Goal: Information Seeking & Learning: Learn about a topic

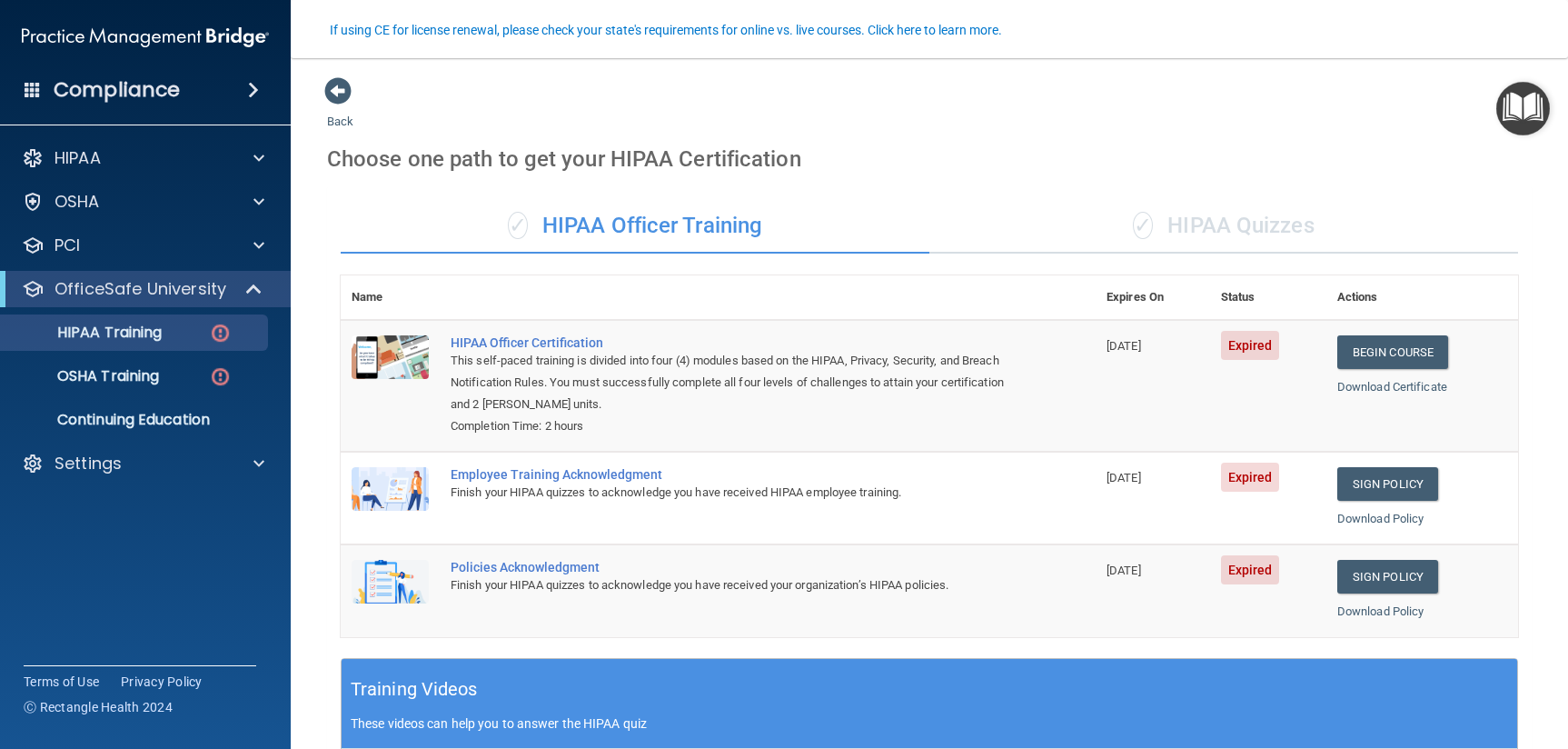
scroll to position [155, 0]
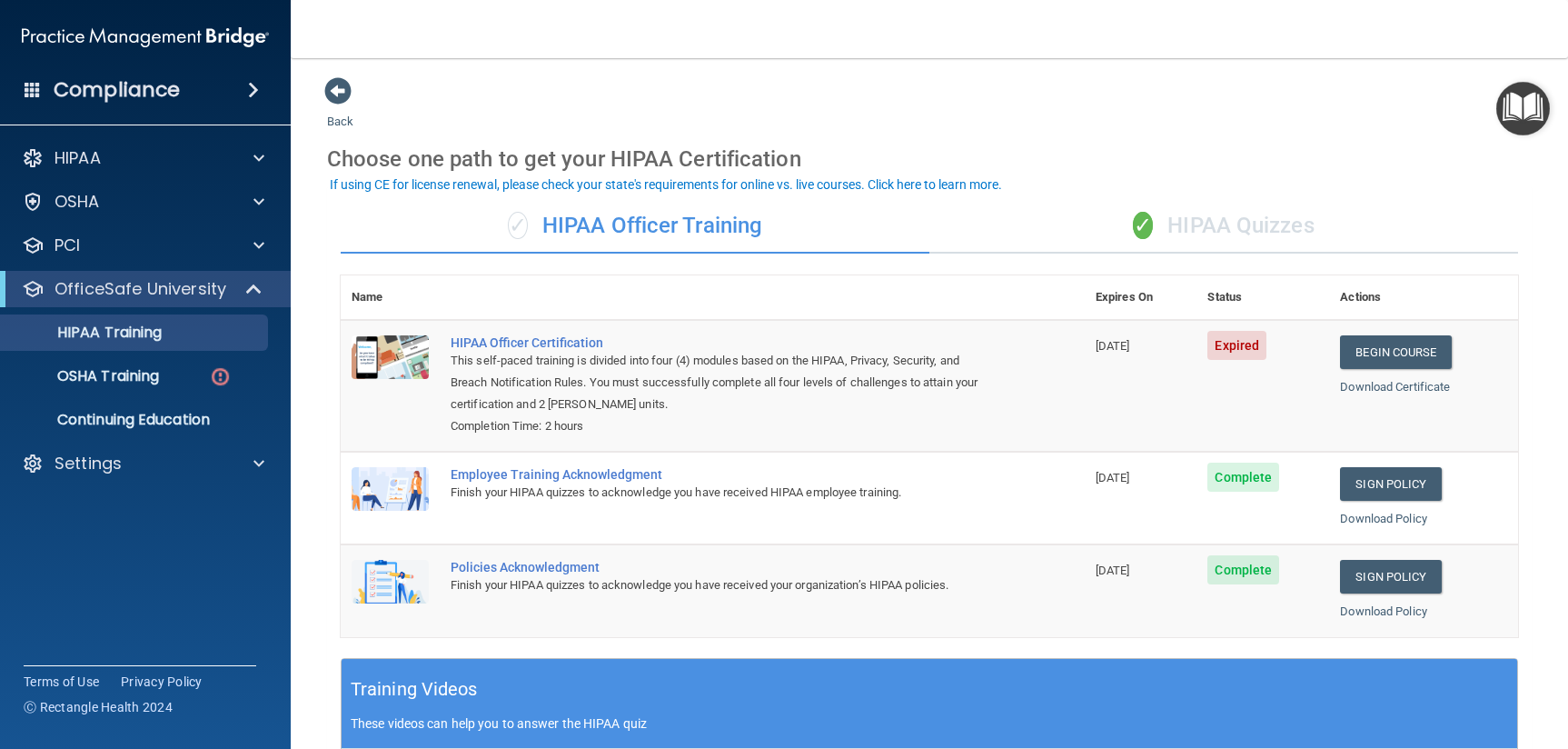
click at [573, 222] on div "✓ HIPAA Officer Training" at bounding box center [635, 226] width 589 height 55
click at [113, 369] on p "OSHA Training" at bounding box center [85, 376] width 147 height 18
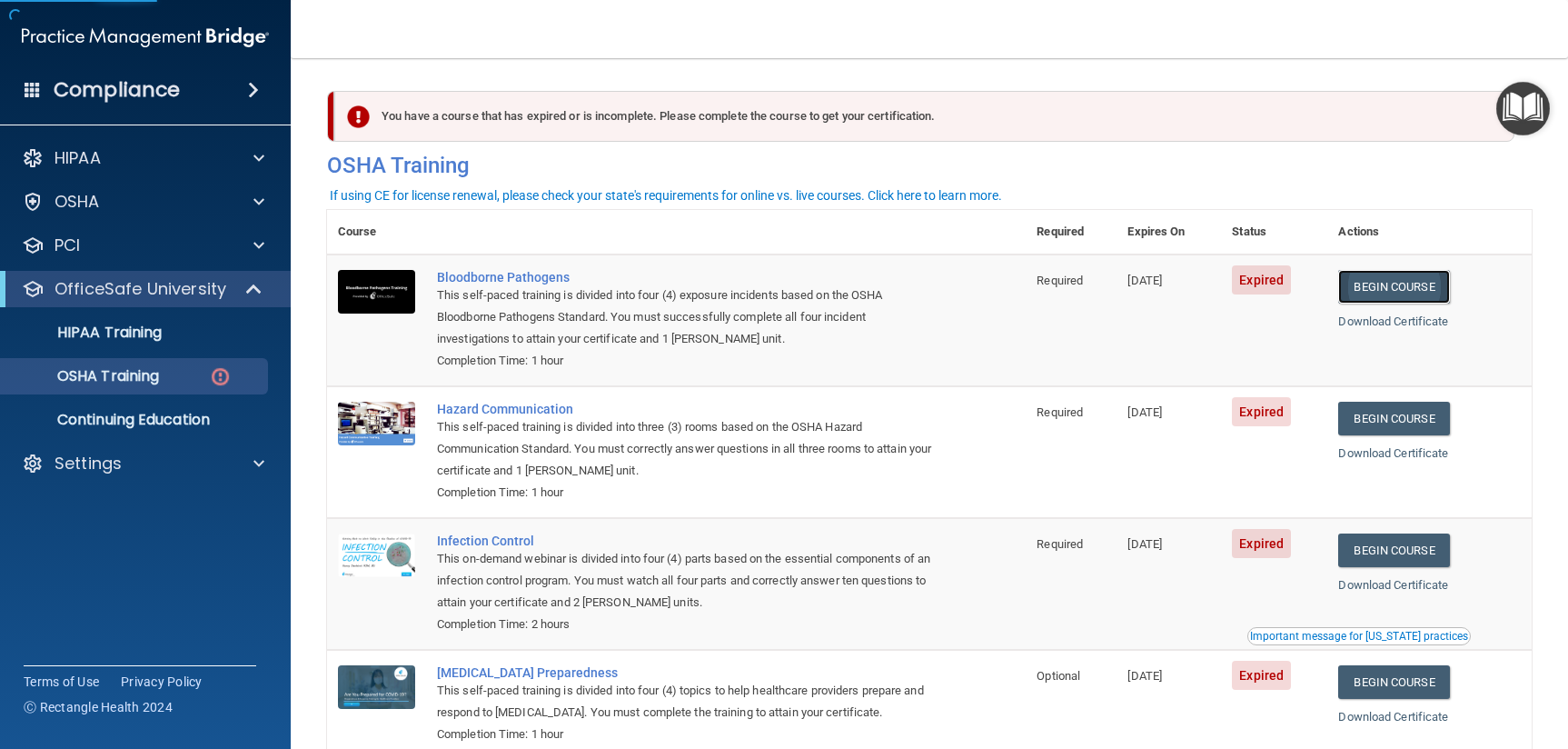
click at [1393, 275] on link "Begin Course" at bounding box center [1393, 287] width 111 height 34
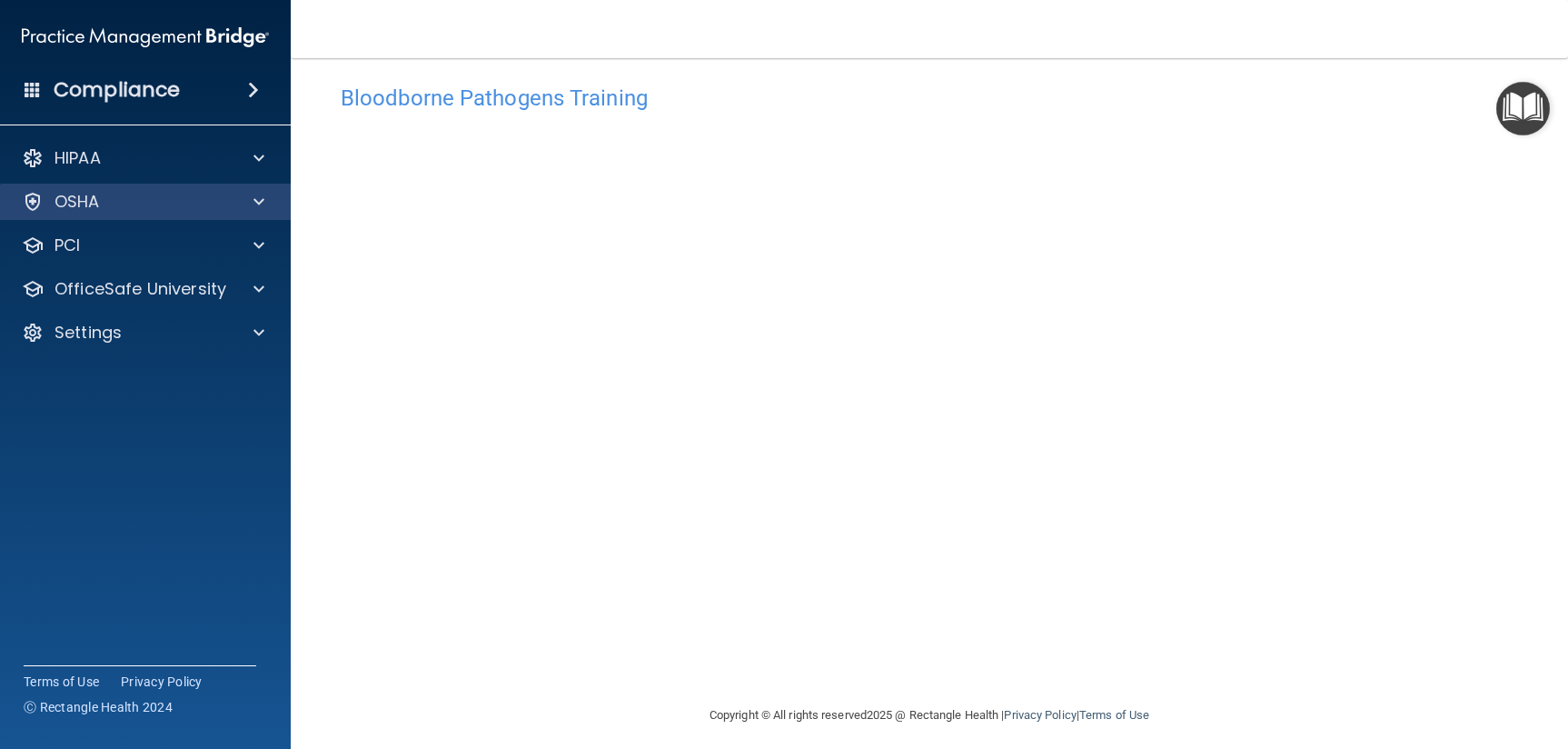
scroll to position [29, 0]
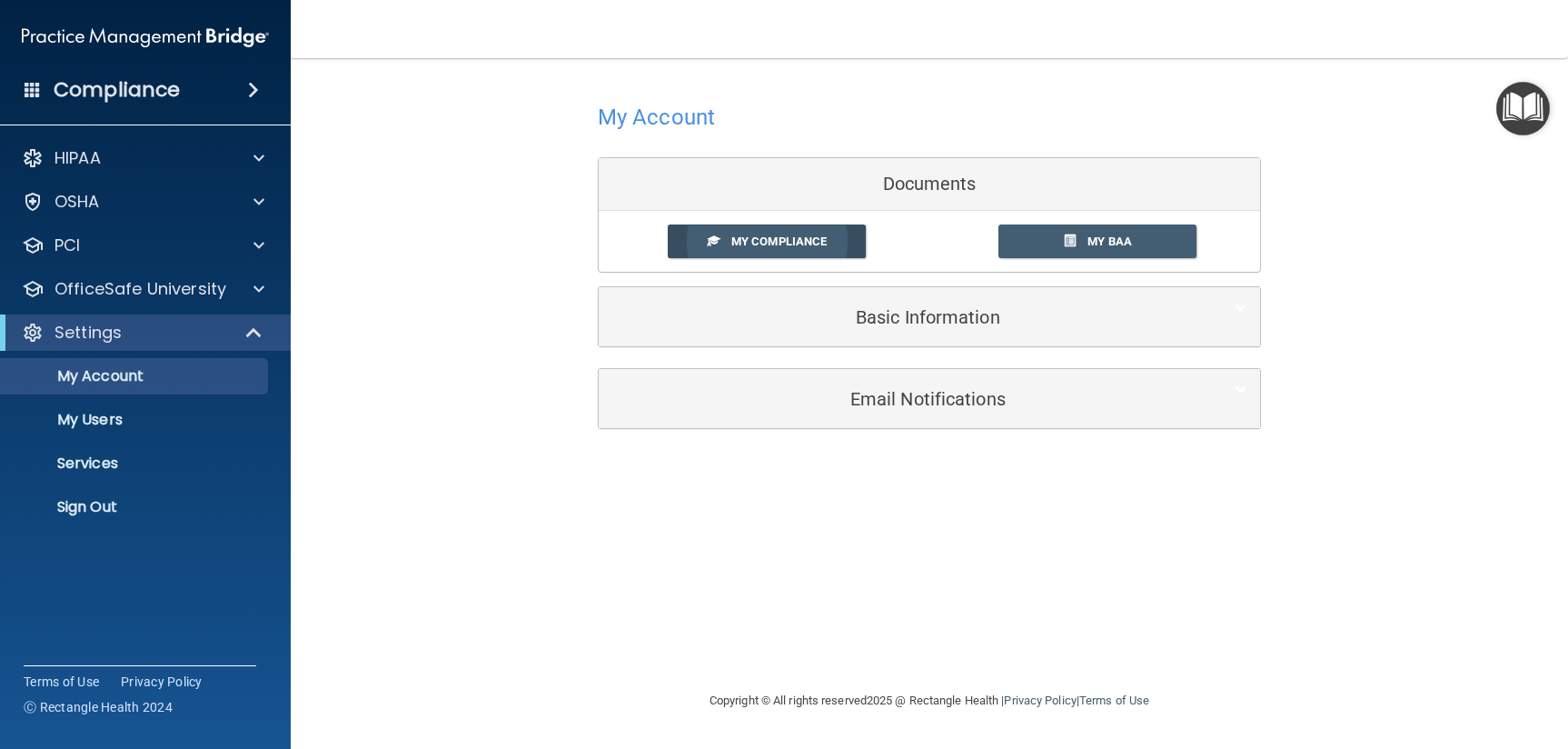
click at [773, 235] on span "My Compliance" at bounding box center [779, 241] width 95 height 13
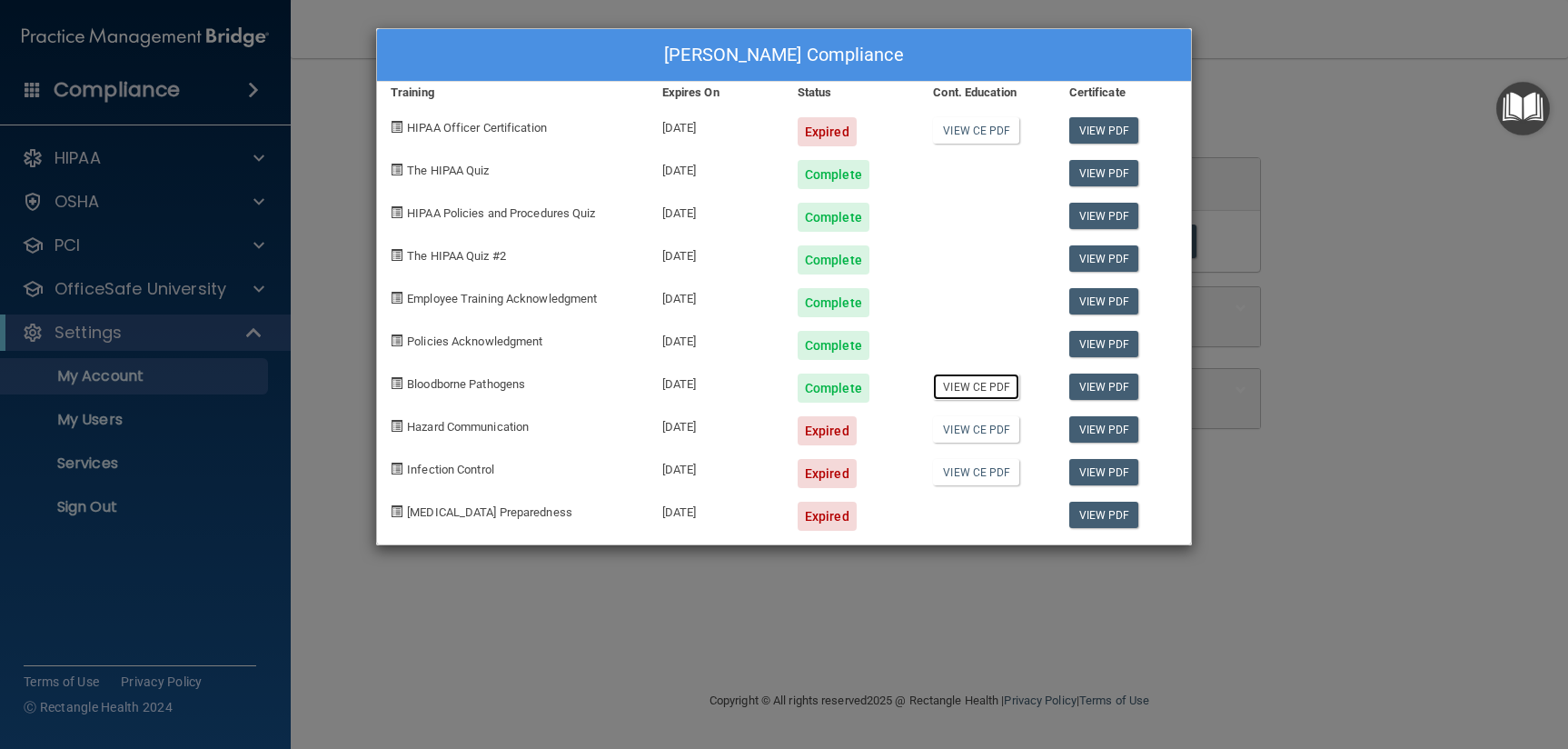
click at [967, 398] on link "View CE PDF" at bounding box center [977, 386] width 87 height 26
click at [1300, 374] on div "Chelsea McGuigan's Compliance Training Expires On Status Cont. Education Certif…" at bounding box center [784, 374] width 1568 height 749
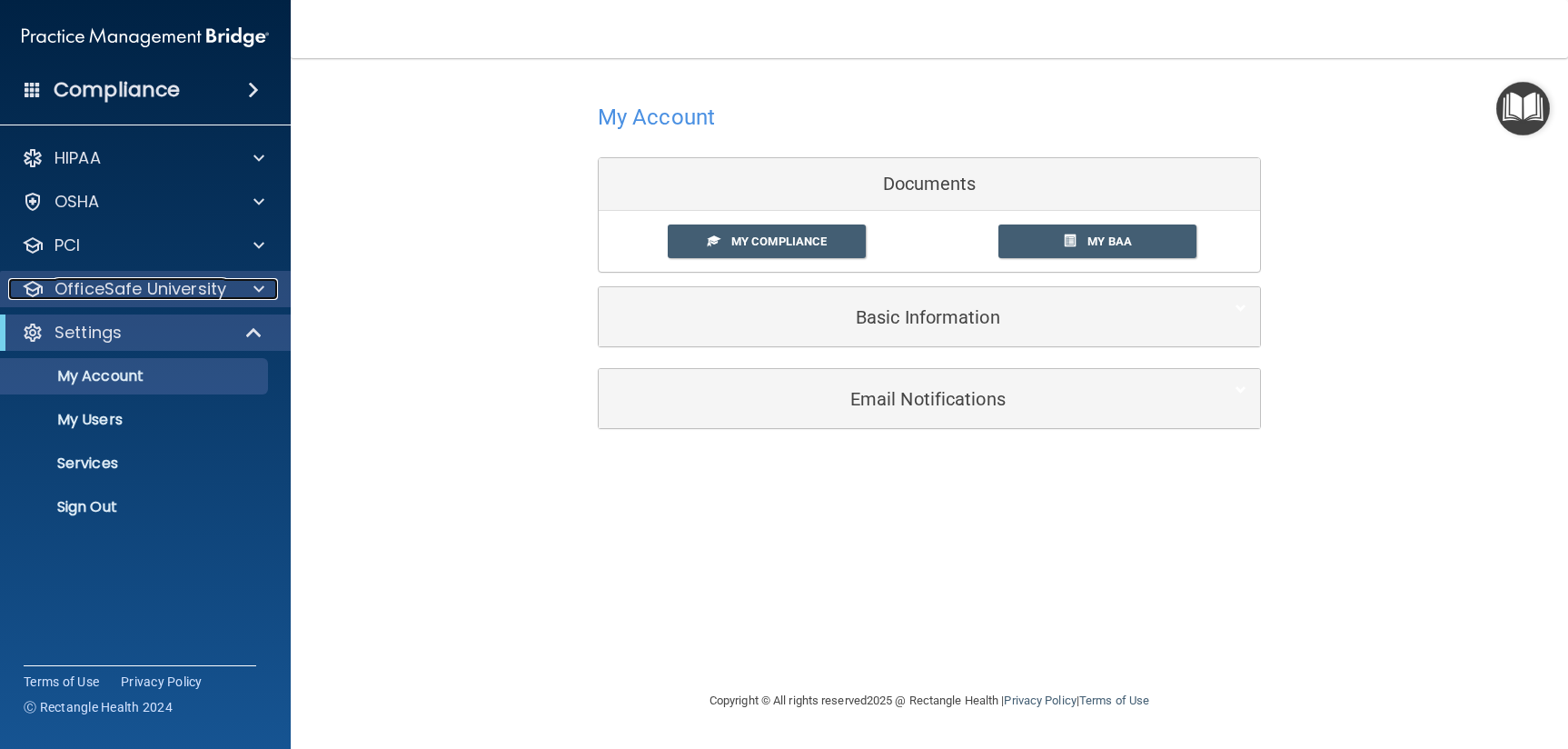
click at [85, 294] on p "OfficeSafe University" at bounding box center [140, 288] width 172 height 22
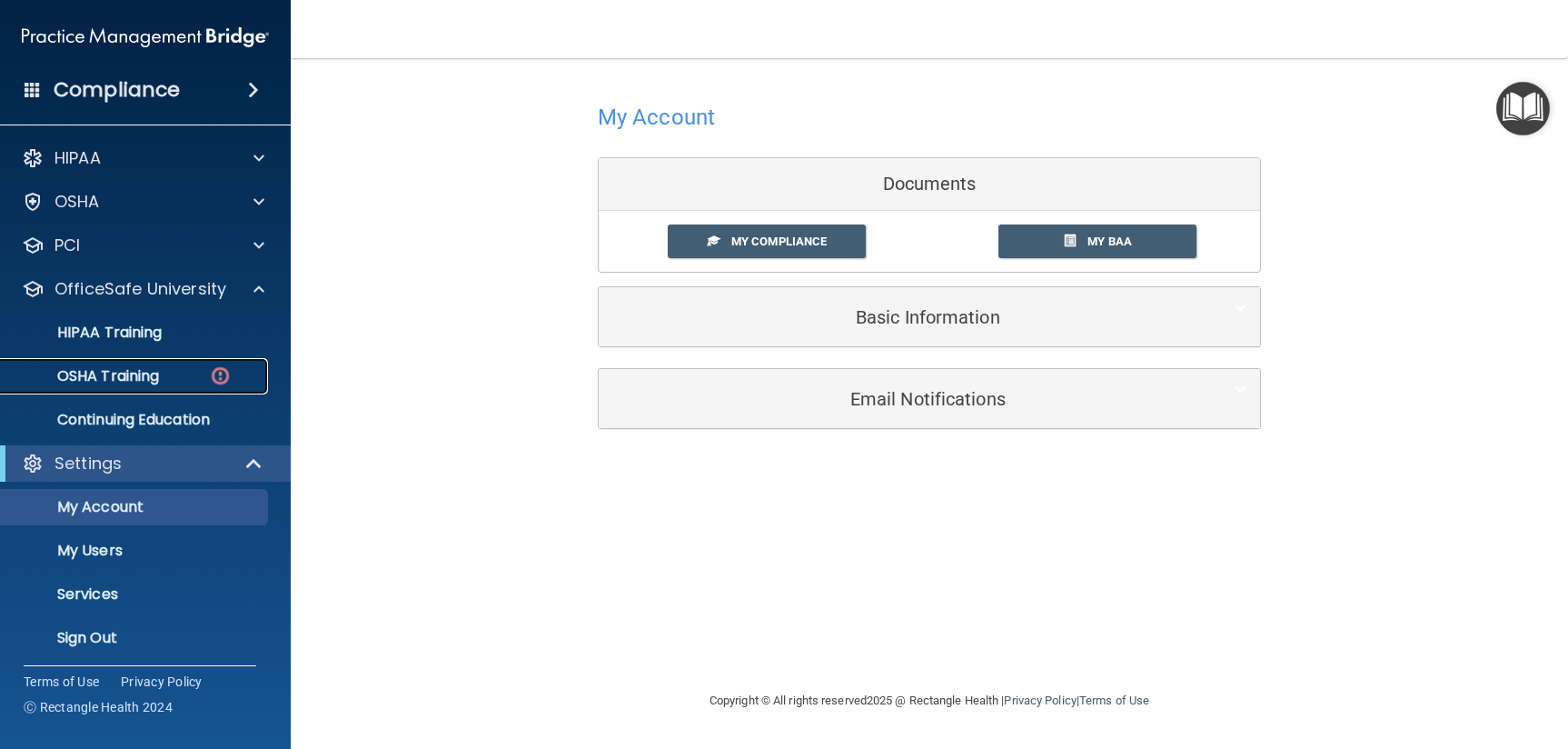
click at [98, 378] on p "OSHA Training" at bounding box center [85, 376] width 147 height 18
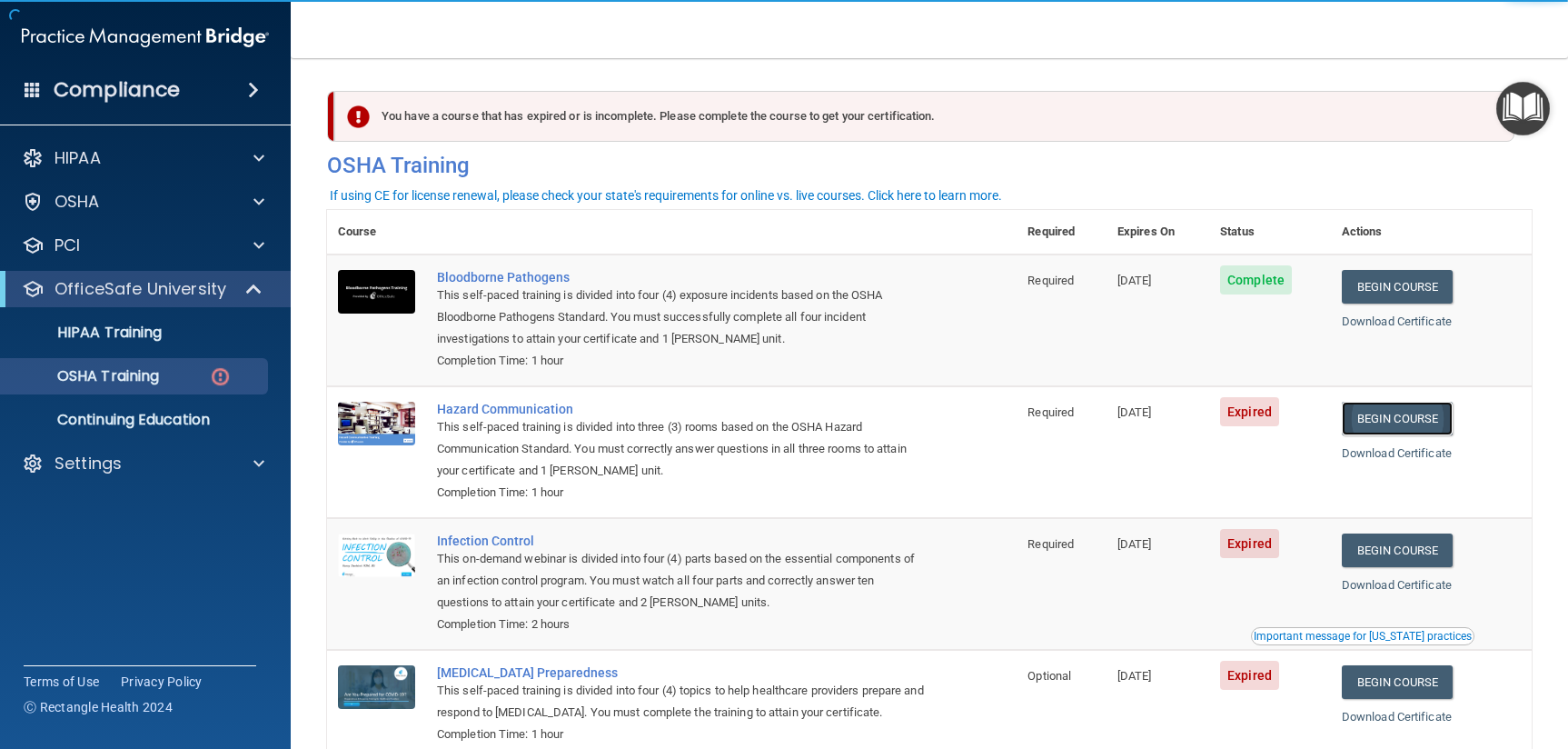
click at [1431, 427] on link "Begin Course" at bounding box center [1397, 418] width 111 height 34
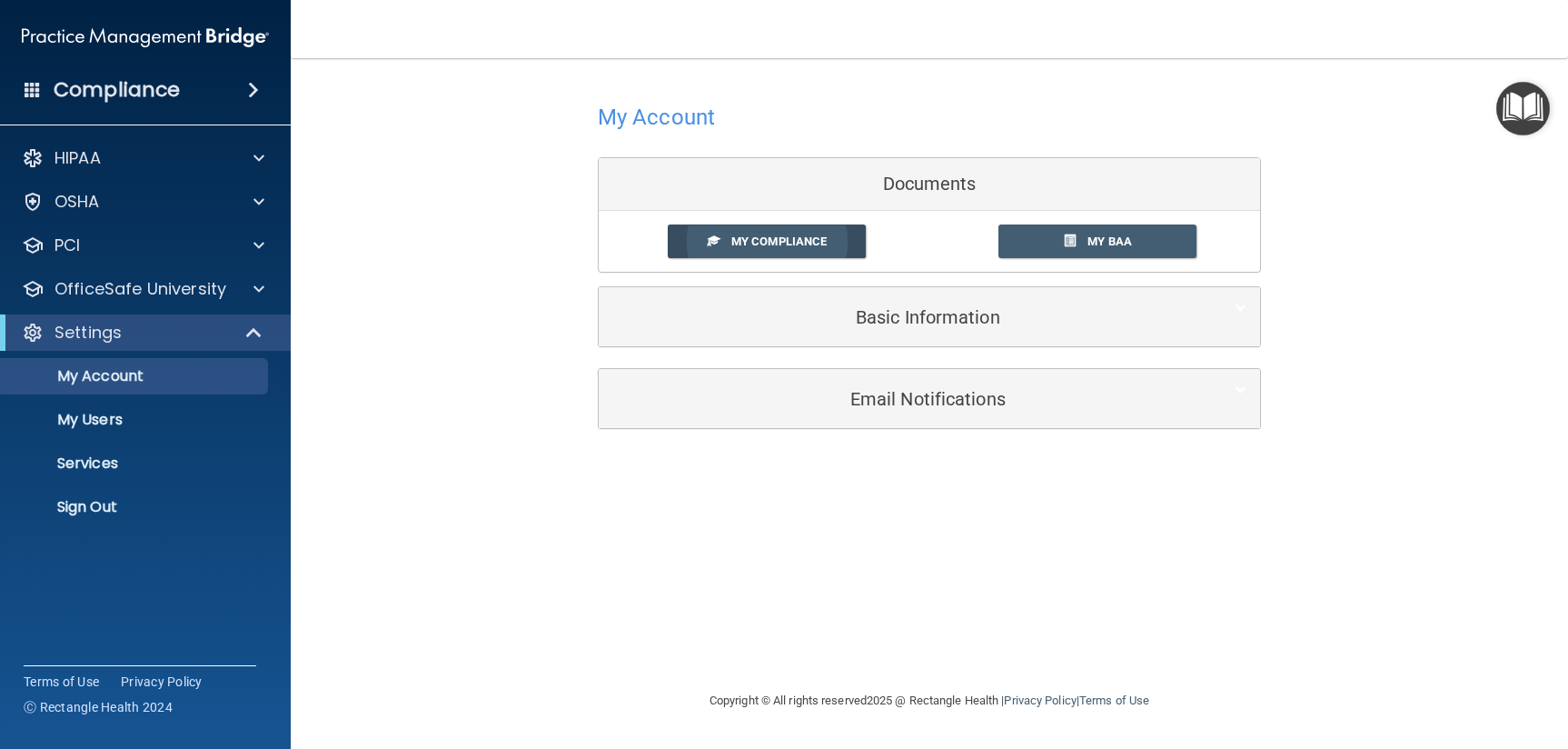
click at [774, 248] on link "My Compliance" at bounding box center [767, 240] width 199 height 34
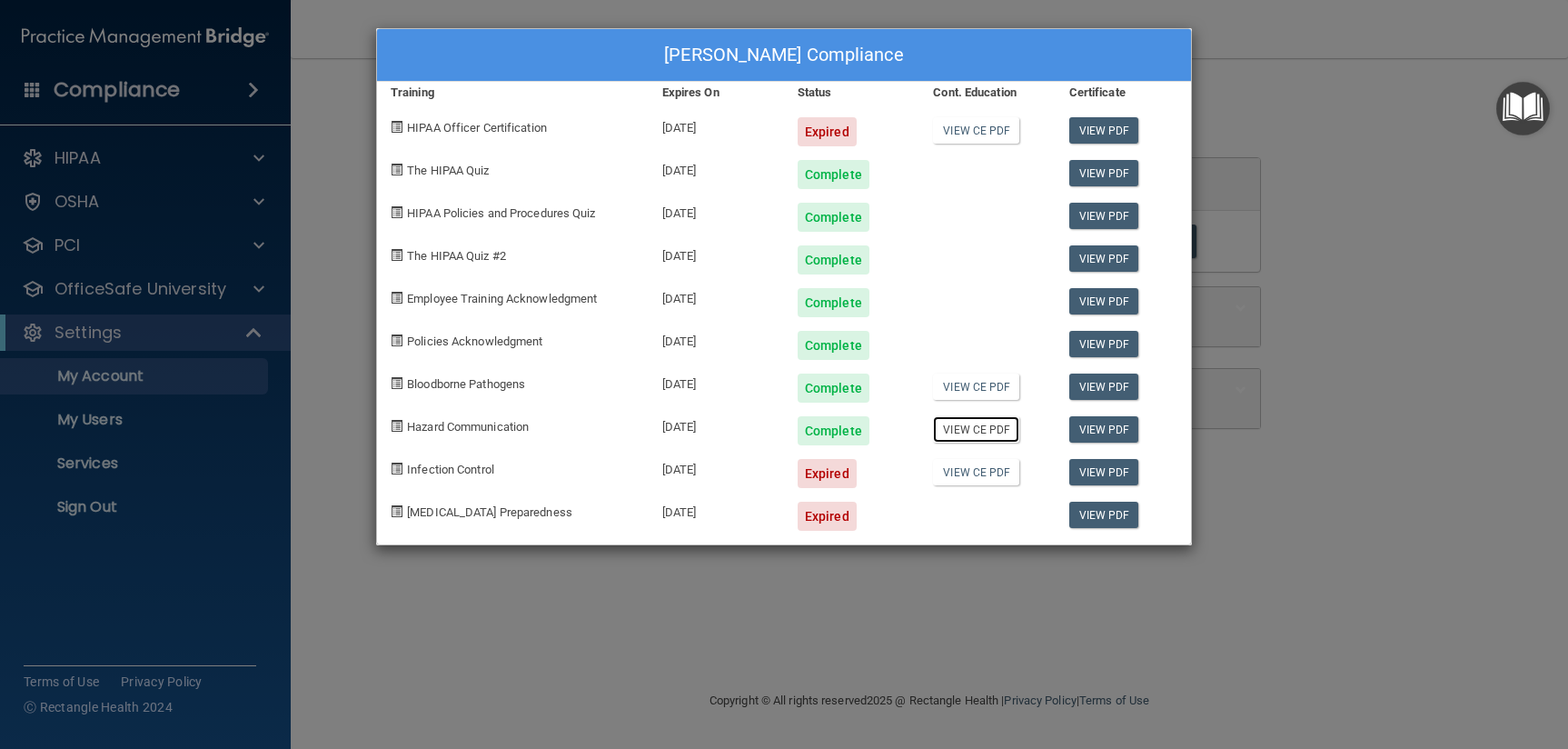
click at [967, 430] on link "View CE PDF" at bounding box center [977, 429] width 87 height 26
click at [1336, 488] on div "Chelsea McGuigan's Compliance Training Expires On Status Cont. Education Certif…" at bounding box center [784, 374] width 1568 height 749
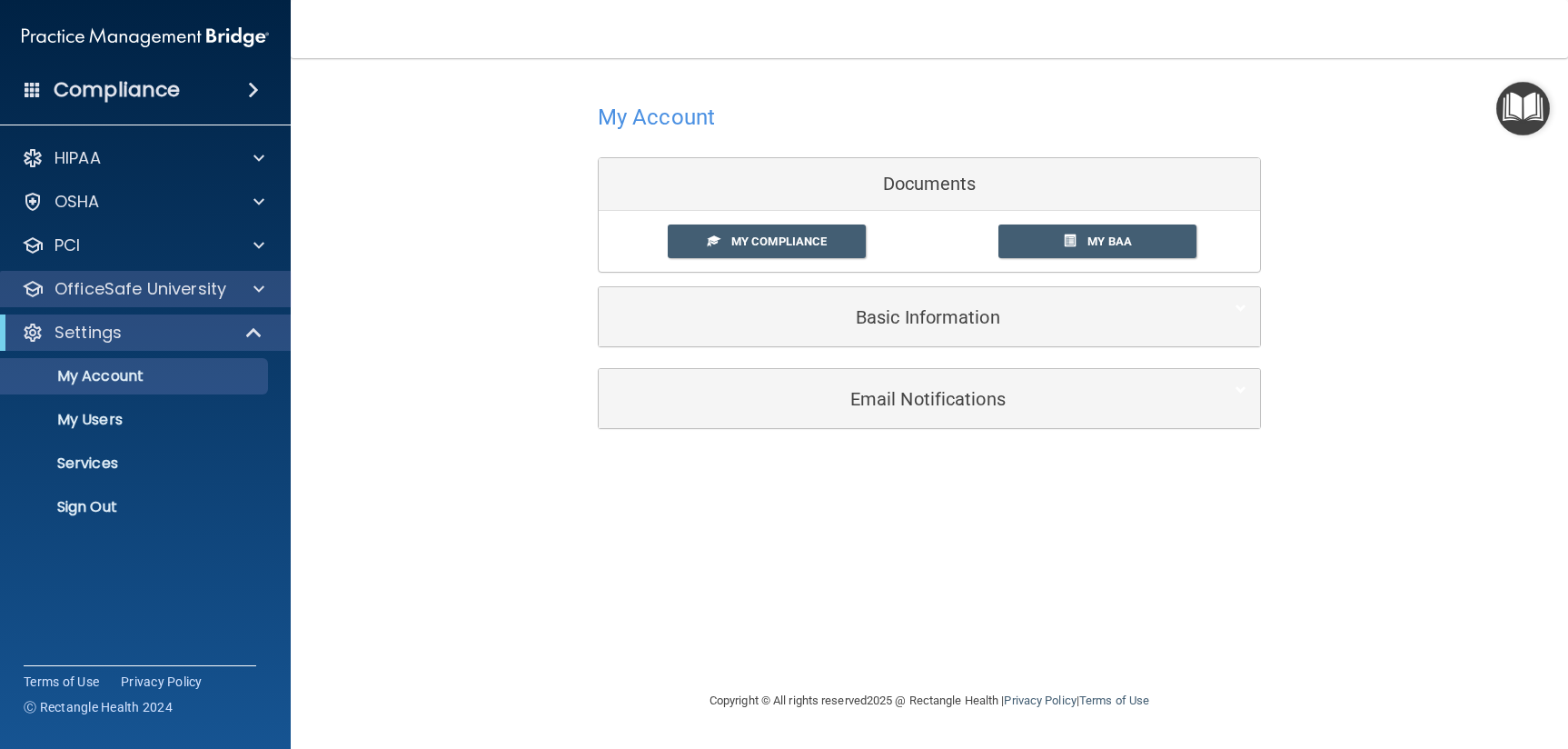
click at [94, 302] on div "OfficeSafe University" at bounding box center [145, 289] width 291 height 37
click at [97, 295] on p "OfficeSafe University" at bounding box center [140, 288] width 172 height 22
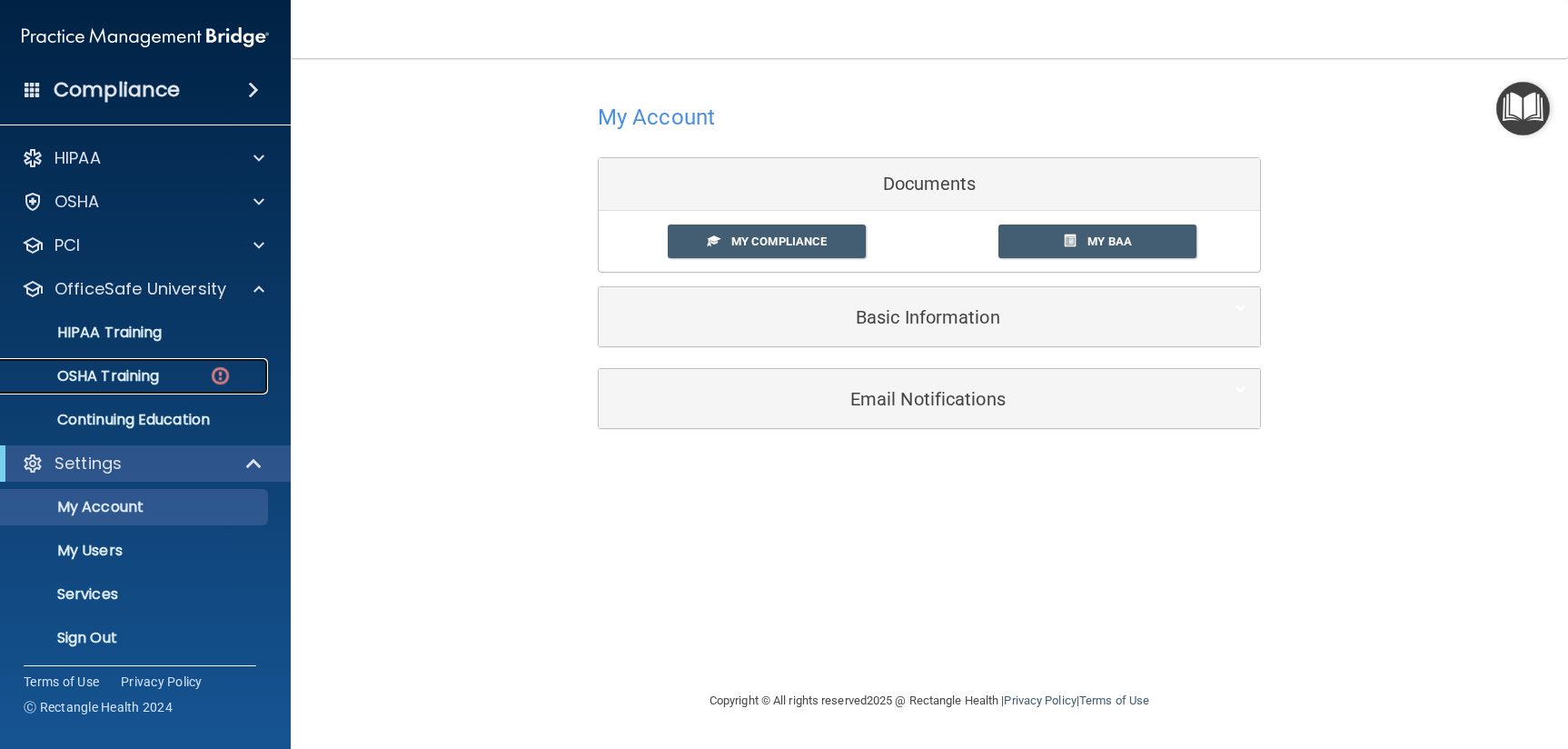
click at [100, 382] on p "OSHA Training" at bounding box center [85, 376] width 147 height 18
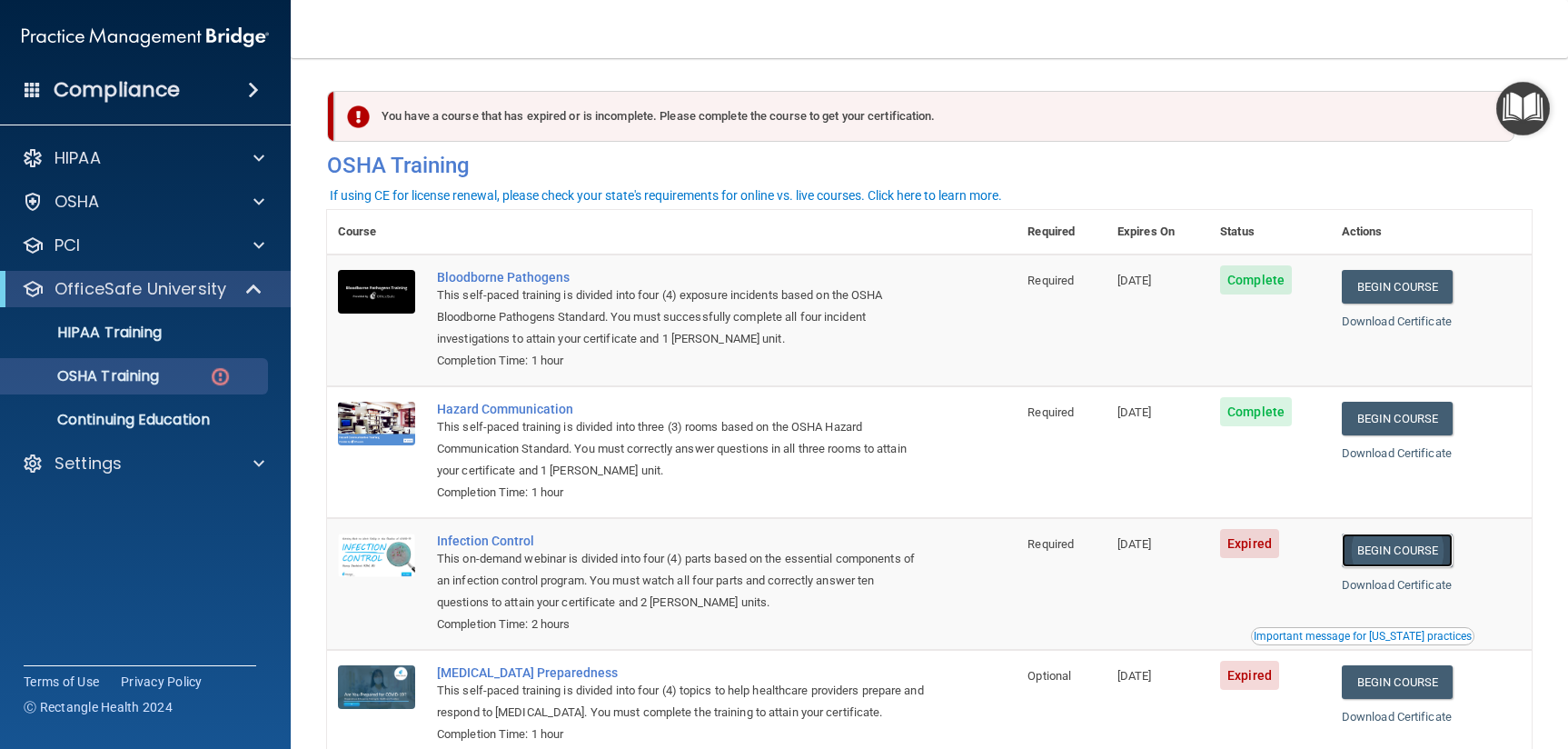
click at [1381, 558] on link "Begin Course" at bounding box center [1397, 550] width 111 height 34
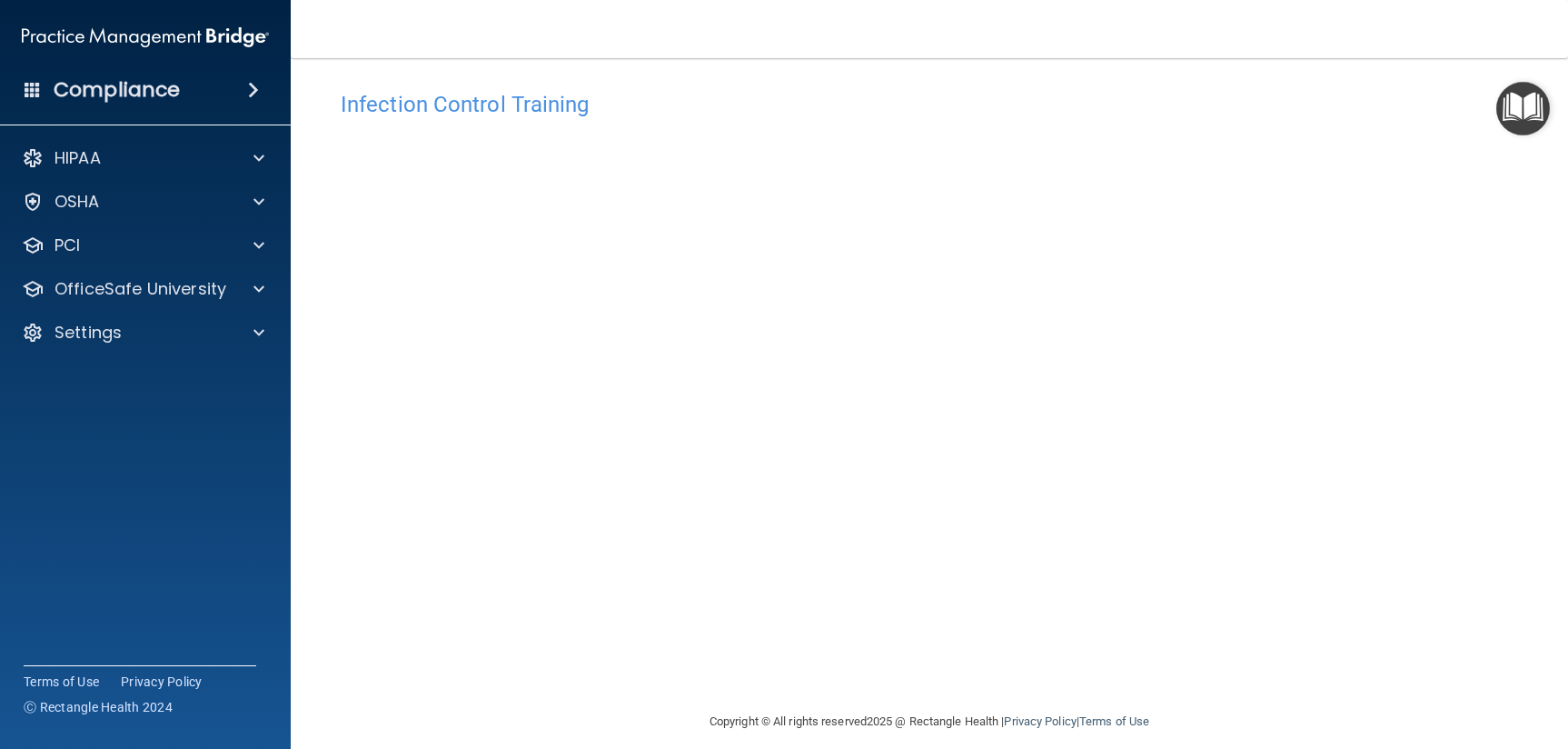
scroll to position [29, 0]
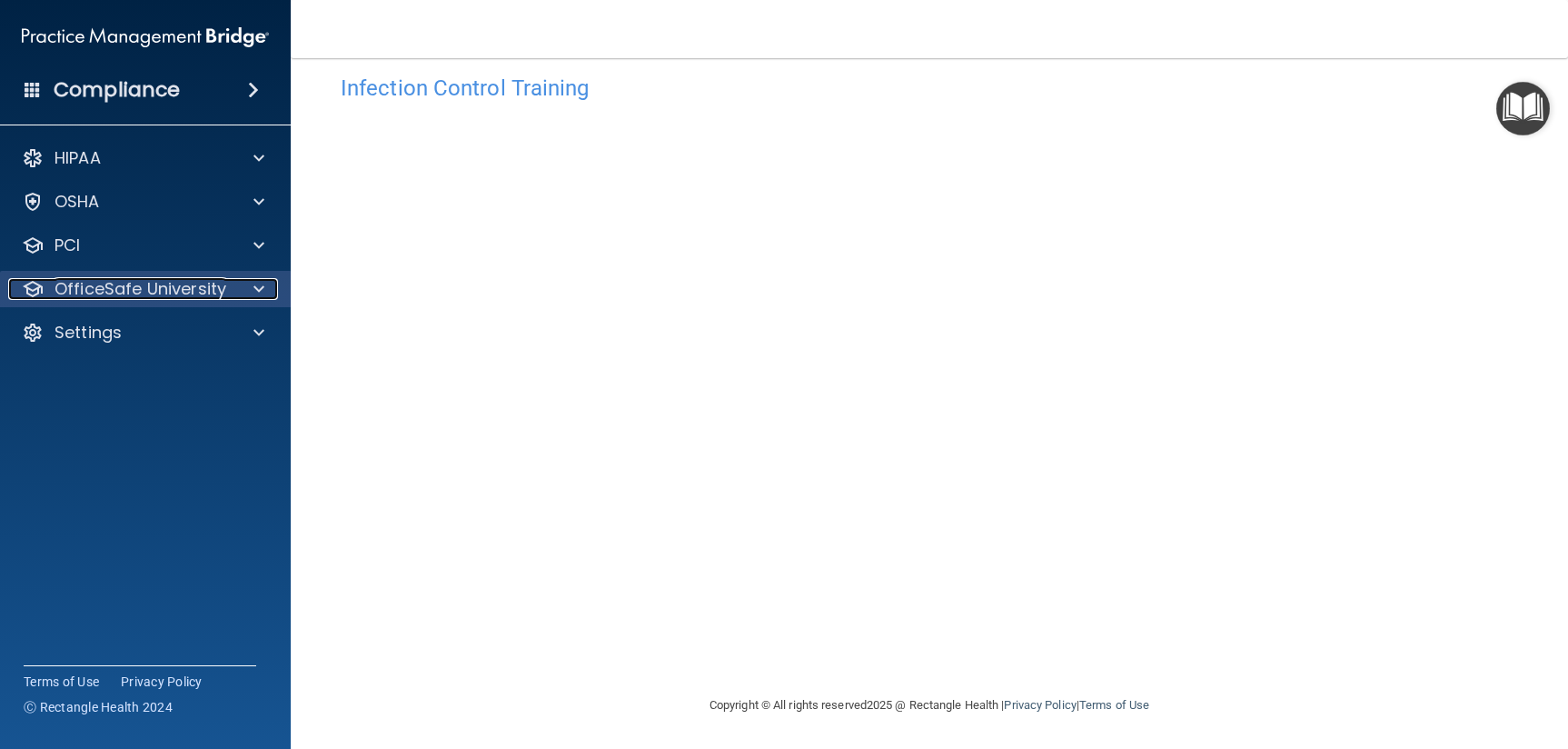
click at [100, 285] on p "OfficeSafe University" at bounding box center [140, 288] width 172 height 22
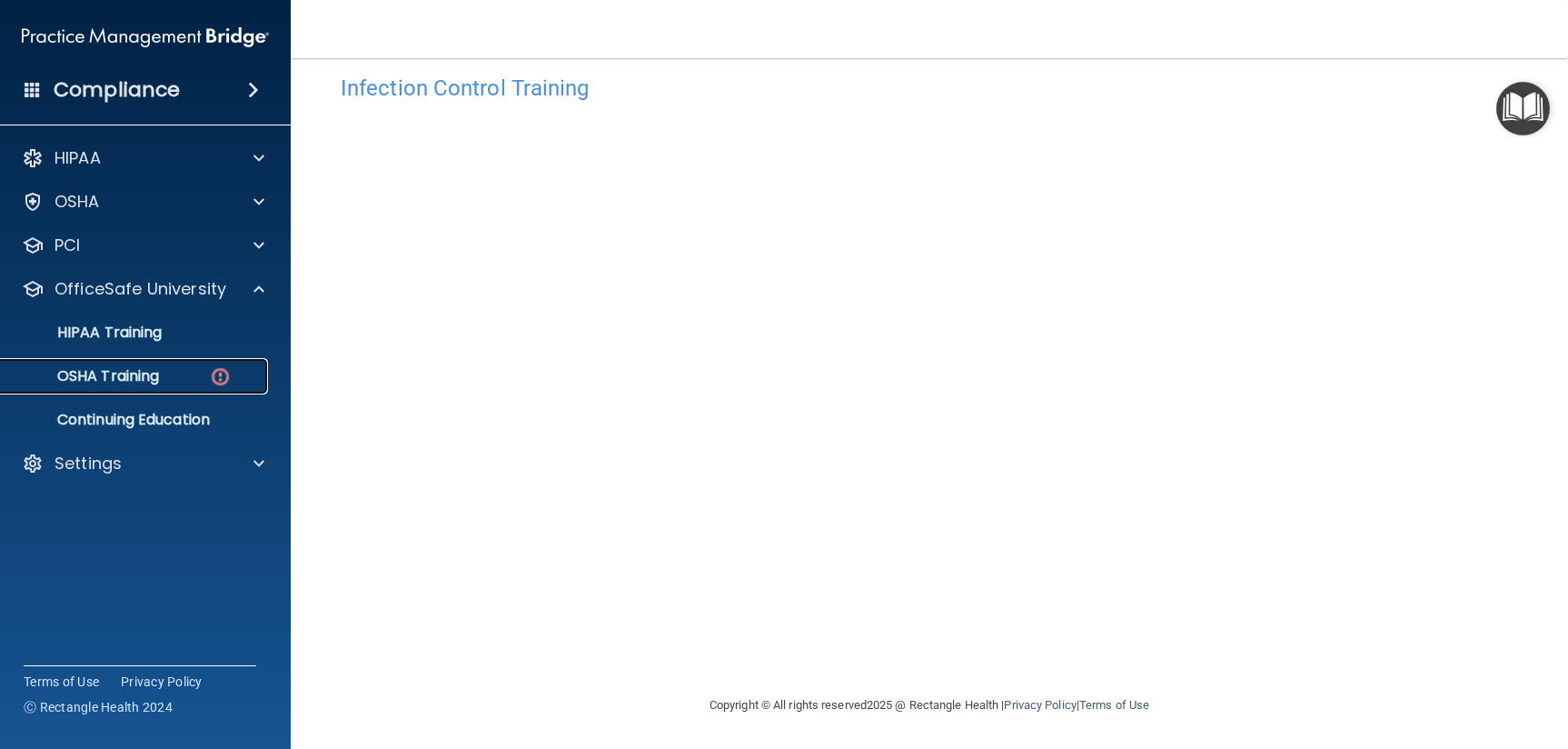
click at [177, 387] on link "OSHA Training" at bounding box center [125, 376] width 286 height 37
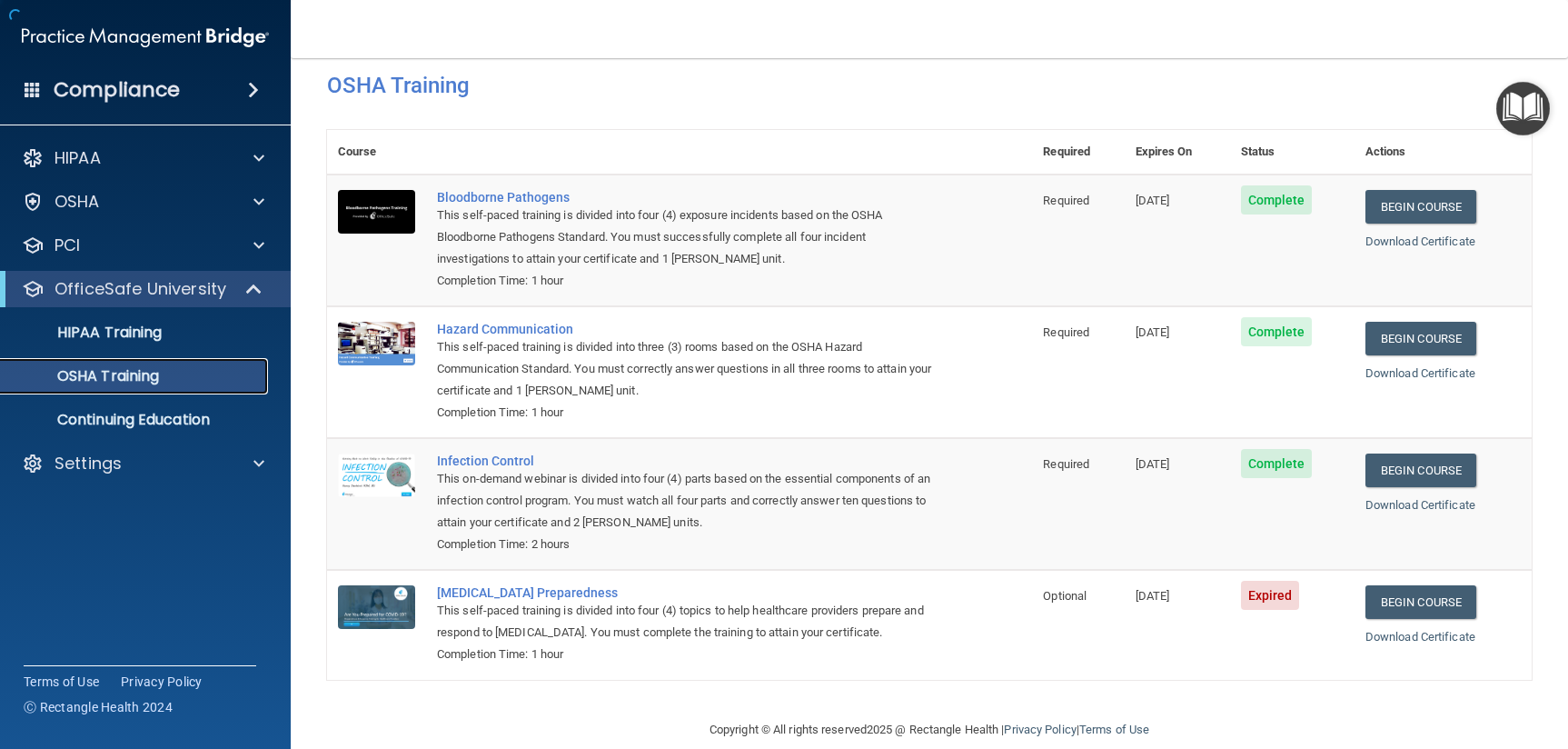
scroll to position [54, 0]
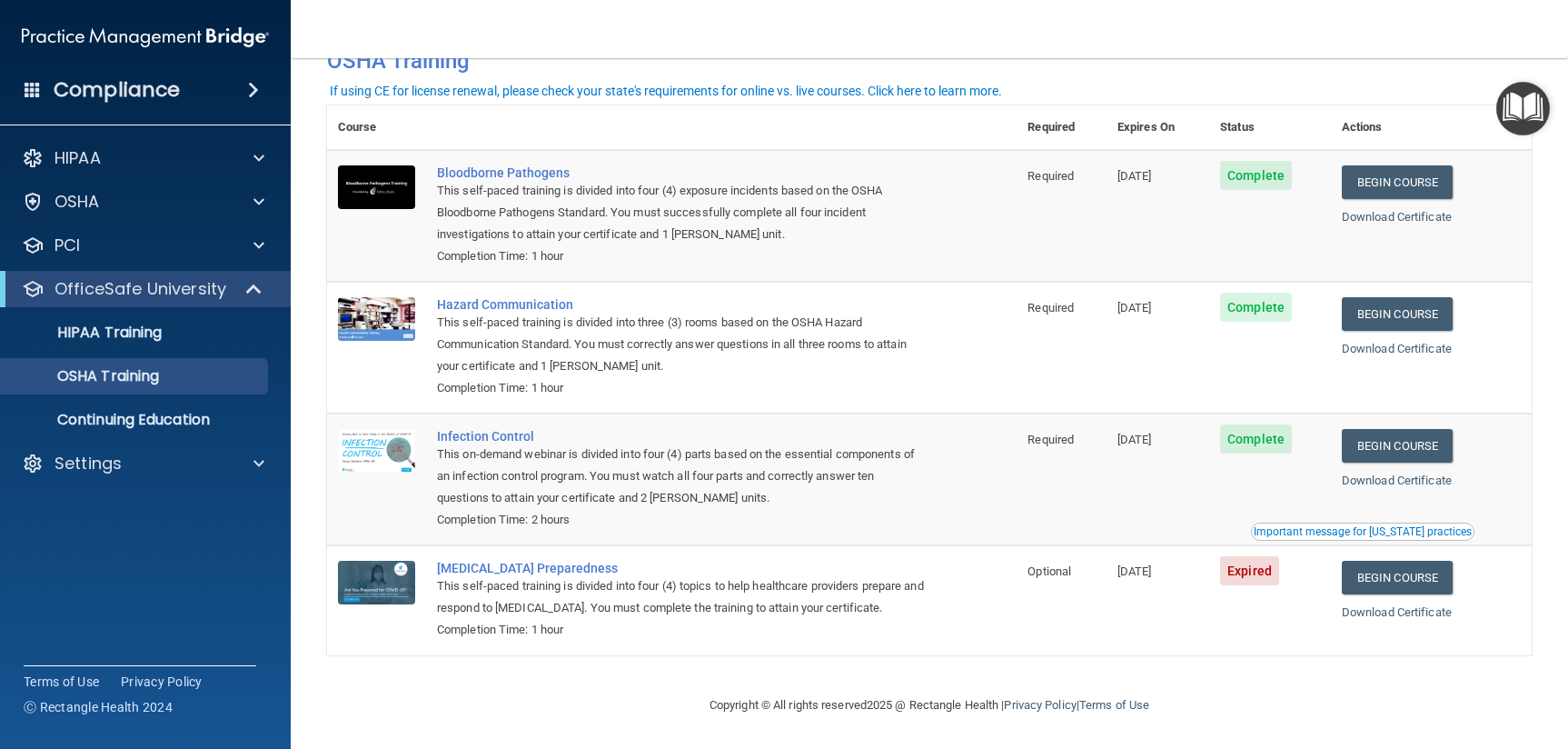
click at [1357, 533] on div "Important message for [US_STATE] practices" at bounding box center [1362, 531] width 218 height 11
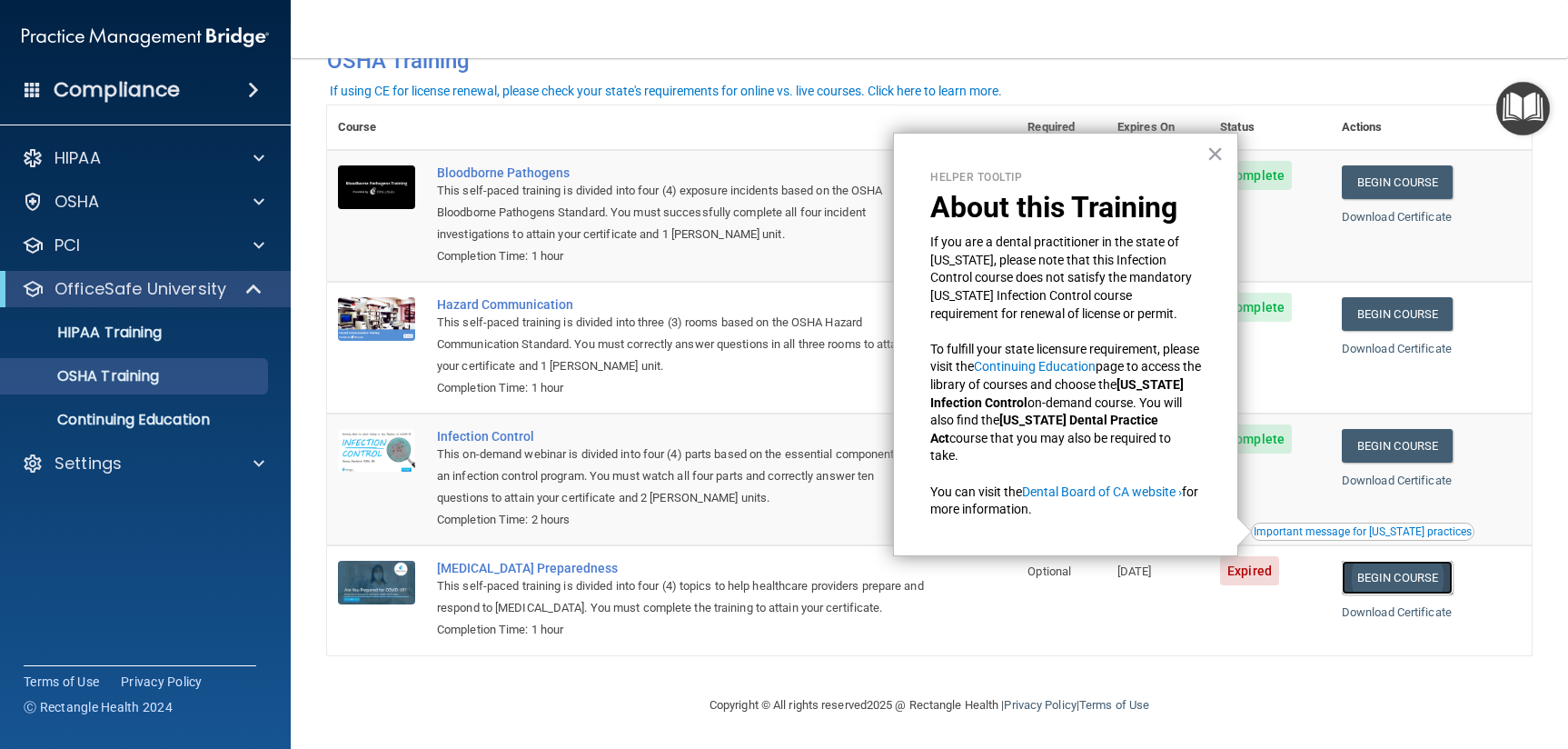
click at [1361, 572] on link "Begin Course" at bounding box center [1397, 577] width 111 height 34
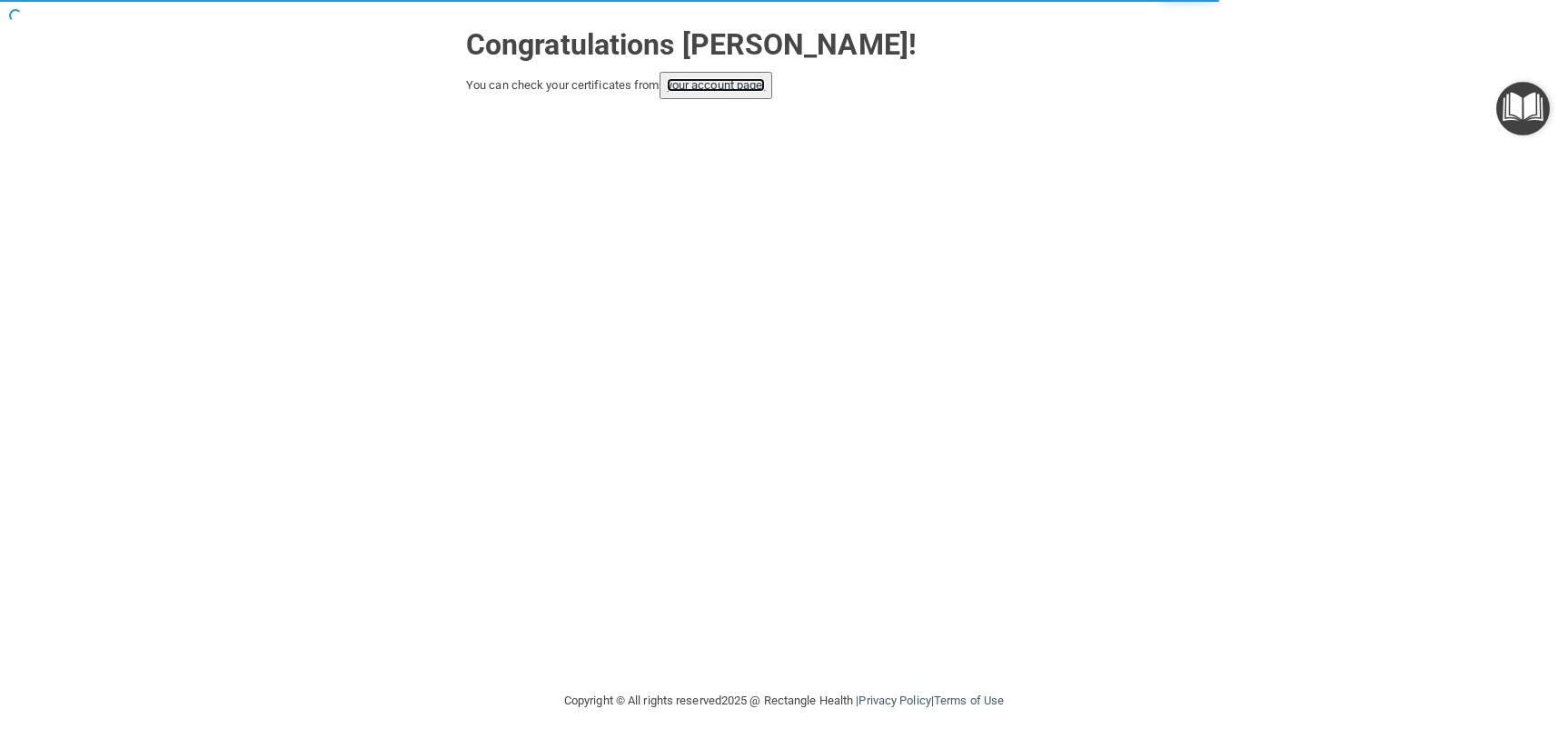
click at [722, 84] on link "your account page!" at bounding box center [716, 85] width 99 height 13
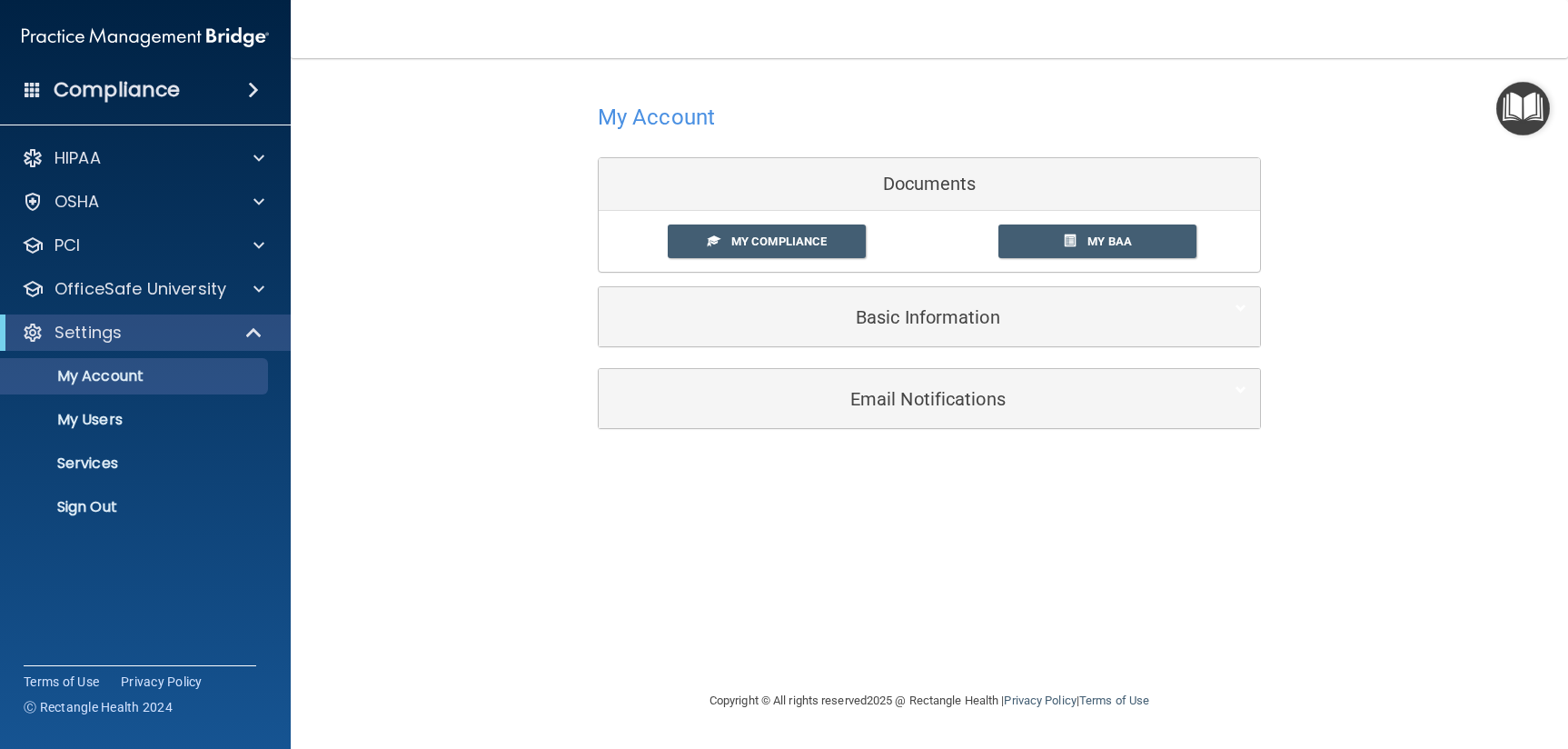
click at [658, 239] on div "My Compliance" at bounding box center [792, 240] width 275 height 34
click at [697, 240] on link "My Compliance" at bounding box center [767, 240] width 199 height 34
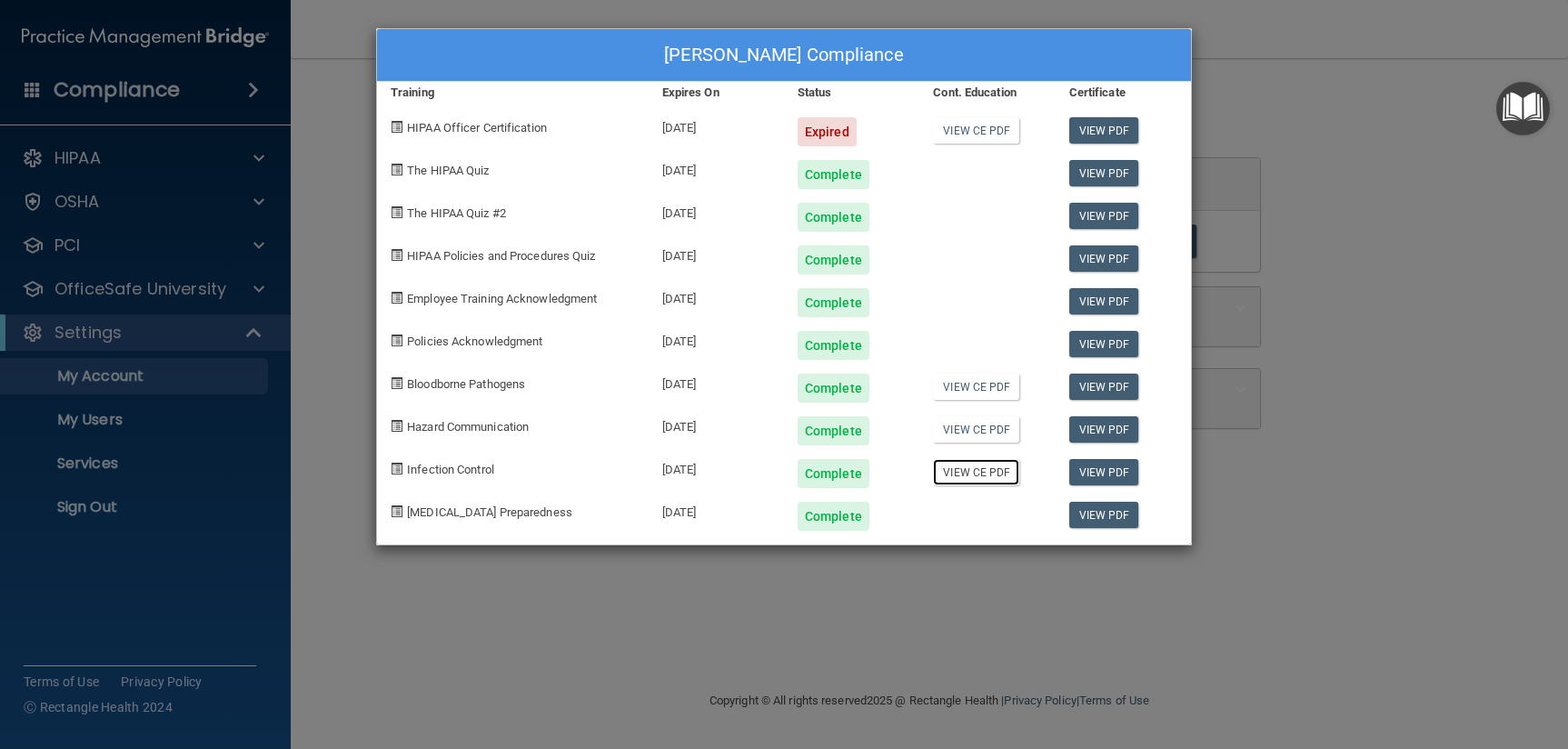
click at [995, 467] on link "View CE PDF" at bounding box center [977, 471] width 87 height 26
